Goal: Transaction & Acquisition: Purchase product/service

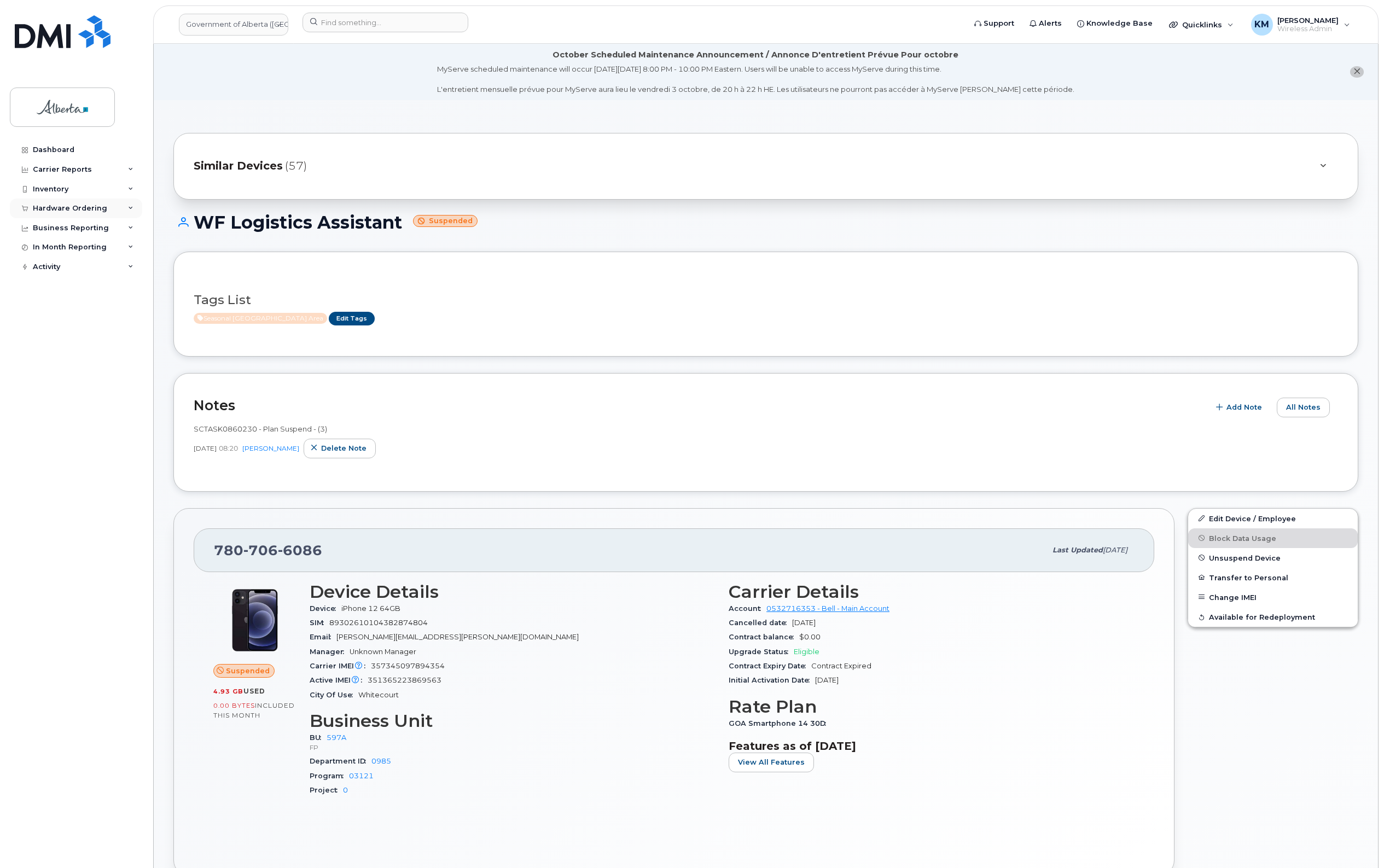
click at [58, 205] on div "Hardware Ordering" at bounding box center [70, 208] width 75 height 9
click at [58, 247] on div "Orders" at bounding box center [52, 249] width 27 height 10
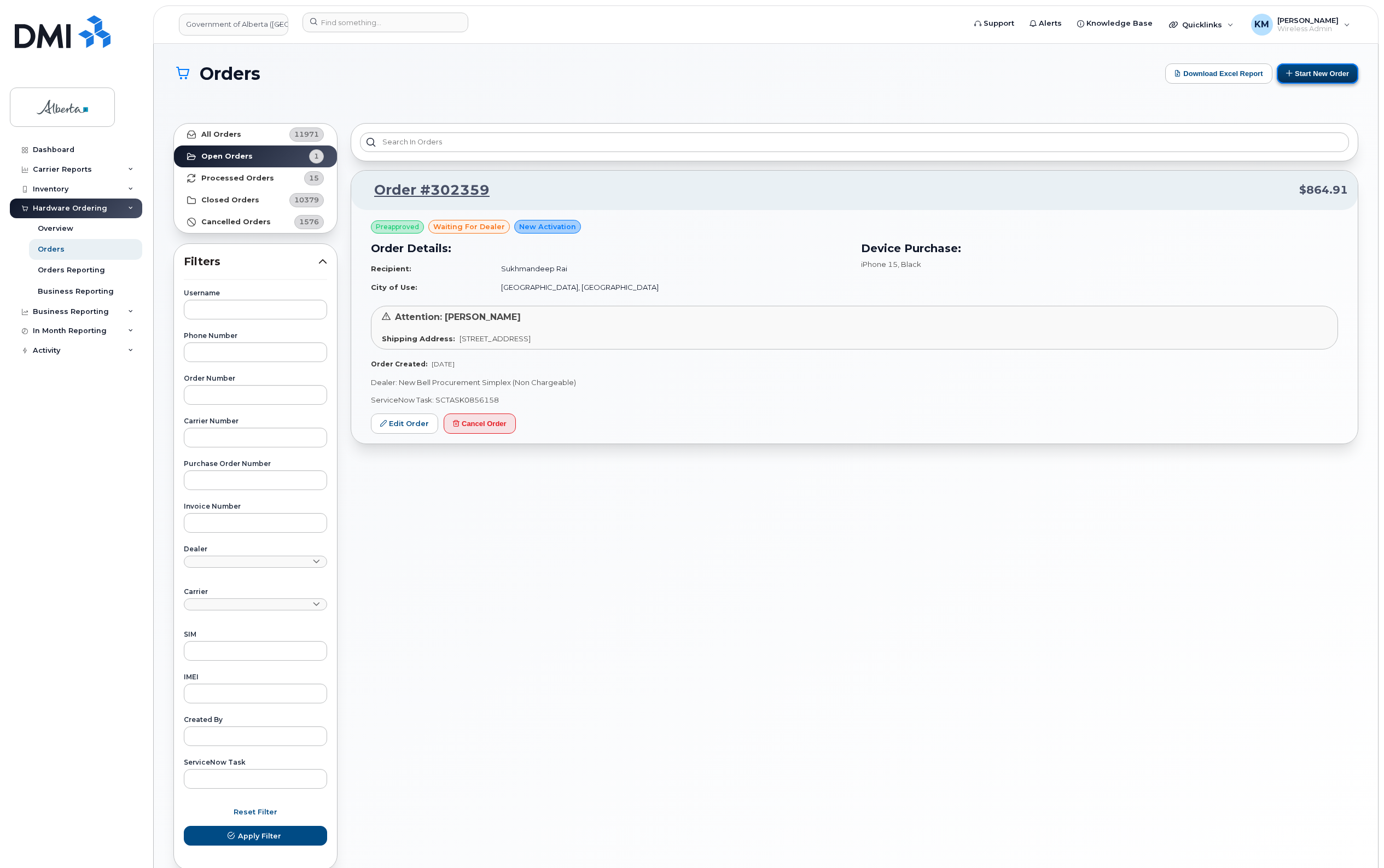
click at [1305, 69] on button "Start New Order" at bounding box center [1318, 74] width 81 height 20
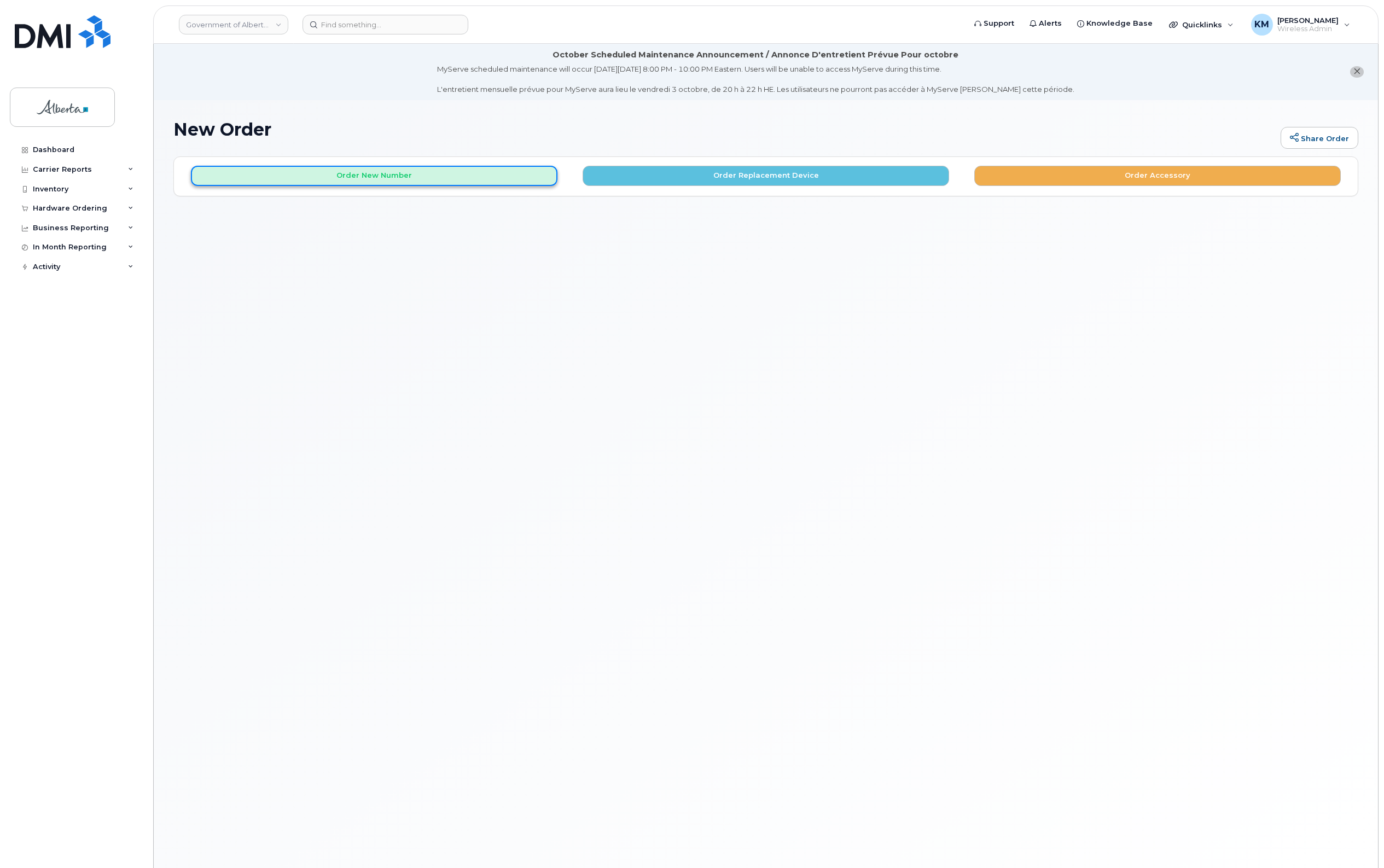
click at [390, 178] on button "Order New Number" at bounding box center [374, 176] width 366 height 20
